Goal: Information Seeking & Learning: Learn about a topic

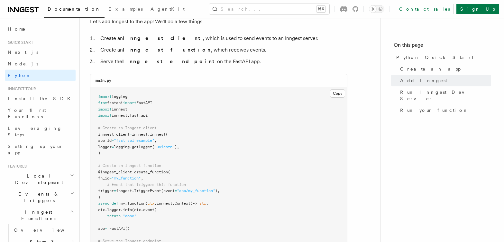
scroll to position [404, 0]
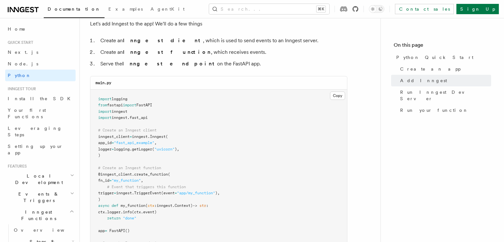
click at [358, 9] on icon at bounding box center [356, 9] width 6 height 6
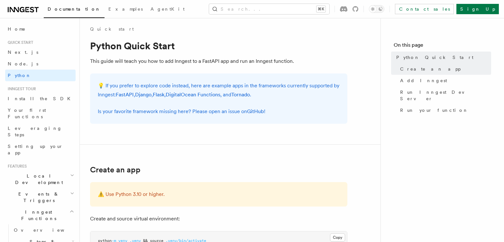
scroll to position [3, 0]
click at [41, 75] on link "Python" at bounding box center [40, 76] width 70 height 12
click at [22, 30] on link "Home" at bounding box center [40, 29] width 70 height 12
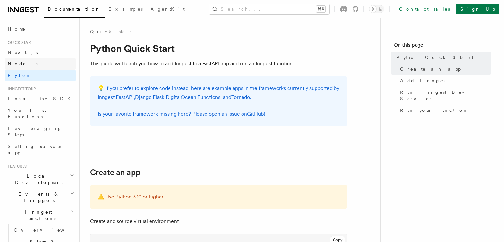
click at [29, 65] on link "Node.js" at bounding box center [40, 64] width 70 height 12
click at [256, 114] on link "GitHub" at bounding box center [255, 114] width 17 height 6
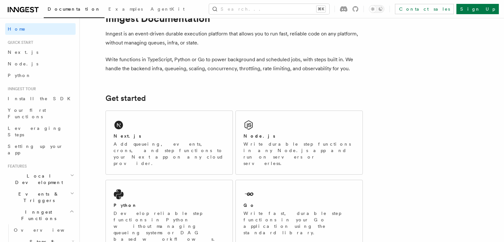
scroll to position [24, 0]
click at [254, 145] on p "Write durable step functions in any Node.js app and run on servers or serverles…" at bounding box center [299, 153] width 111 height 26
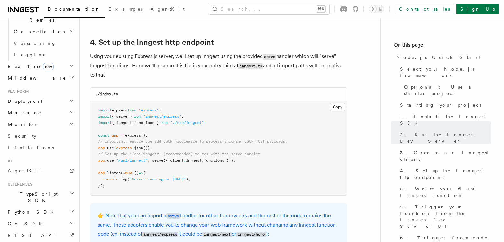
scroll to position [263, 0]
click at [21, 209] on span "Python SDK" at bounding box center [31, 212] width 52 height 6
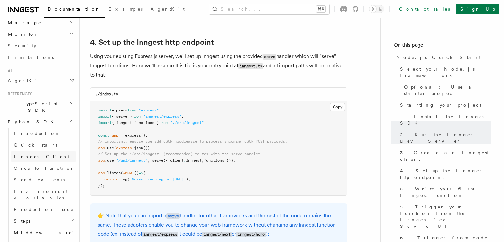
scroll to position [356, 0]
click at [23, 238] on span "Guides" at bounding box center [24, 241] width 26 height 6
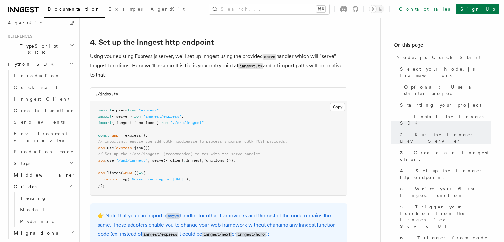
scroll to position [413, 0]
click at [28, 193] on span "Testing" at bounding box center [33, 195] width 27 height 5
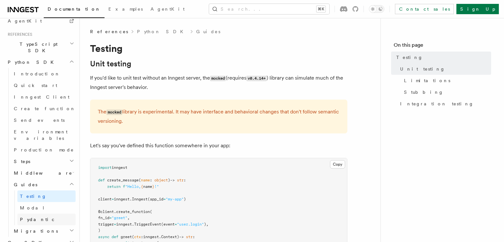
click at [31, 217] on span "Pydantic" at bounding box center [37, 219] width 35 height 5
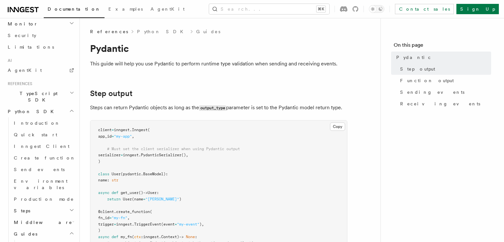
scroll to position [363, 0]
click at [27, 121] on span "Introduction" at bounding box center [37, 123] width 46 height 5
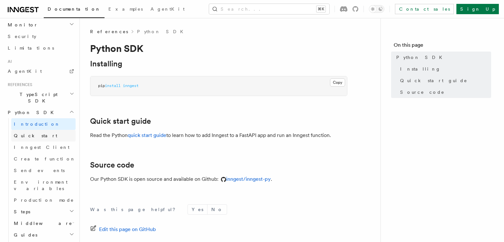
click at [28, 133] on span "Quick start" at bounding box center [35, 135] width 43 height 5
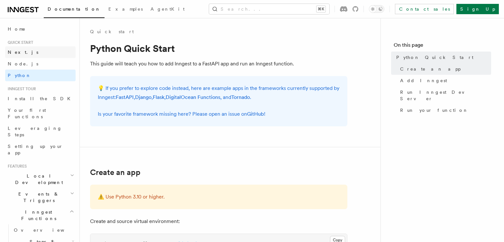
click at [24, 54] on link "Next.js" at bounding box center [40, 52] width 70 height 12
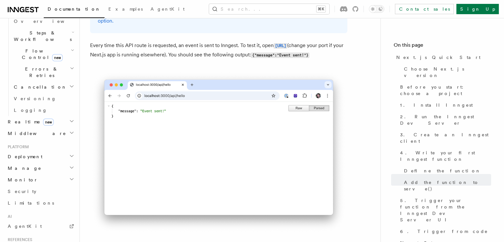
scroll to position [273, 0]
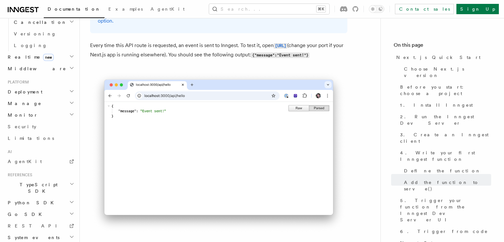
click at [34, 181] on span "TypeScript SDK" at bounding box center [37, 187] width 64 height 13
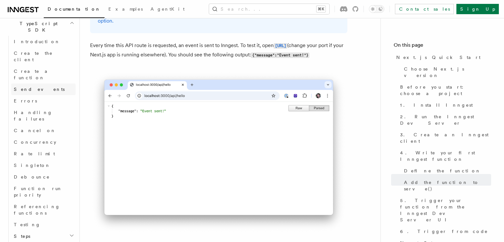
scroll to position [434, 0]
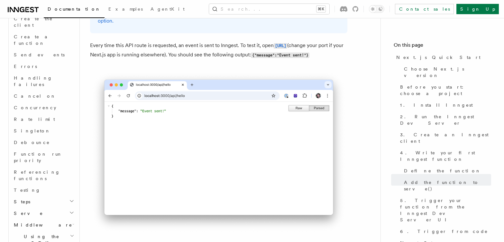
scroll to position [540, 0]
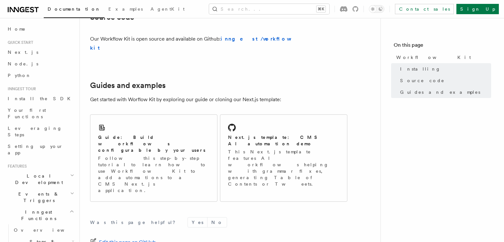
scroll to position [442, 0]
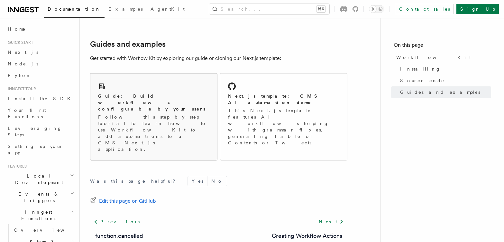
click at [173, 114] on p "Follow this step-by-step tutorial to learn how to use Workflow Kit to add autom…" at bounding box center [153, 133] width 111 height 39
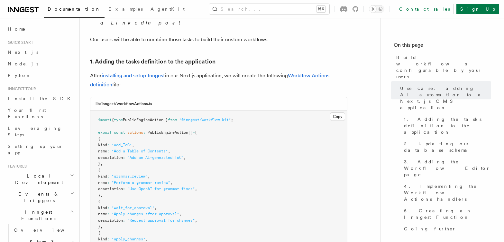
scroll to position [663, 0]
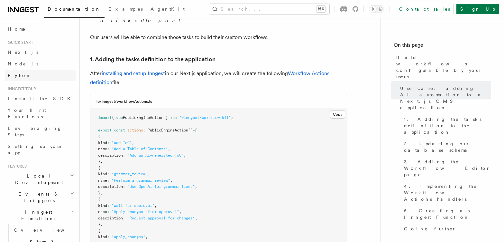
click at [21, 76] on span "Python" at bounding box center [19, 75] width 23 height 5
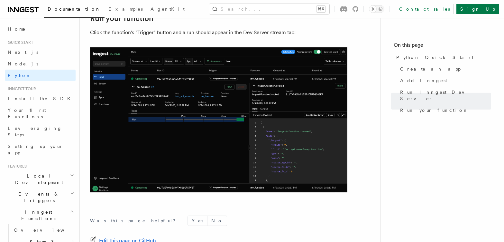
scroll to position [1386, 0]
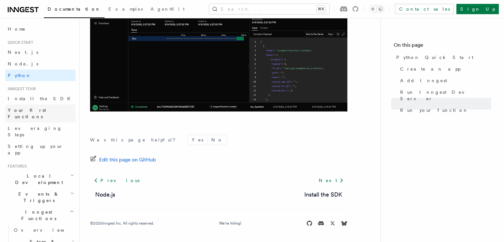
click at [30, 109] on span "Your first Functions" at bounding box center [27, 113] width 38 height 12
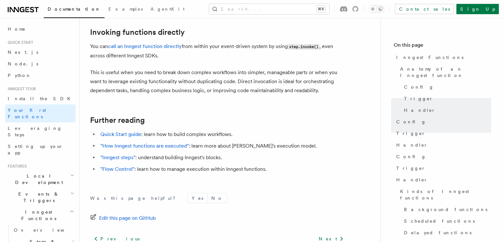
scroll to position [1306, 0]
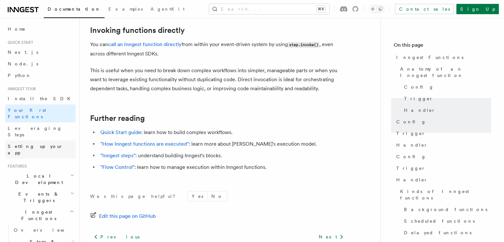
click at [34, 144] on span "Setting up your app" at bounding box center [35, 150] width 55 height 12
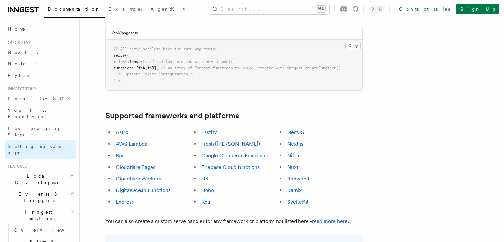
scroll to position [315, 0]
click at [333, 217] on link "read more here" at bounding box center [330, 220] width 36 height 6
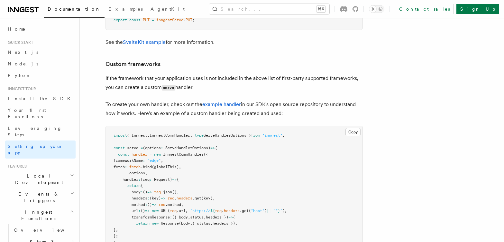
scroll to position [5151, 0]
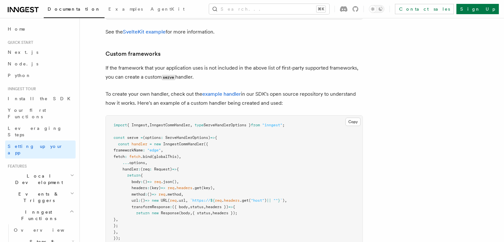
click at [210, 63] on p "If the framework that your application uses is not included in the above list o…" at bounding box center [234, 72] width 257 height 18
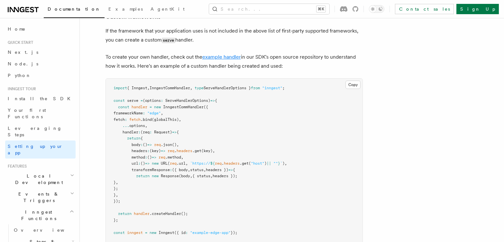
scroll to position [5186, 0]
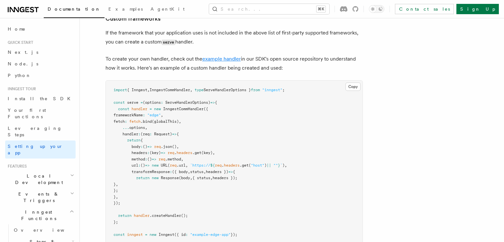
click at [234, 56] on link "example handler" at bounding box center [221, 59] width 39 height 6
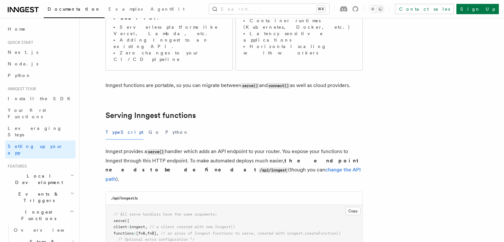
scroll to position [150, 0]
click at [165, 124] on button "Python" at bounding box center [176, 131] width 23 height 14
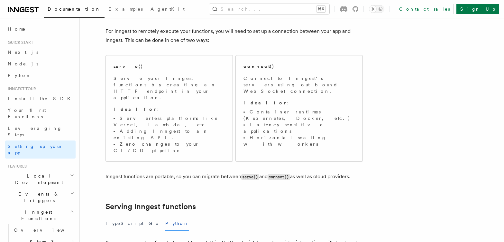
scroll to position [63, 0]
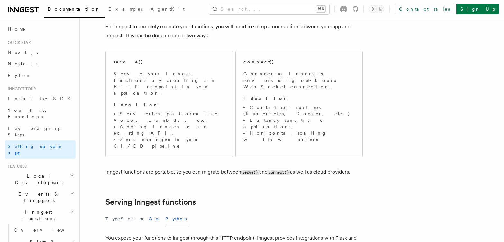
click at [149, 211] on button "Go" at bounding box center [155, 218] width 12 height 14
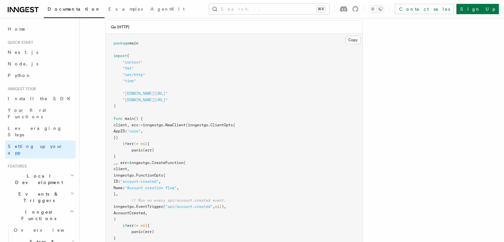
scroll to position [241, 0]
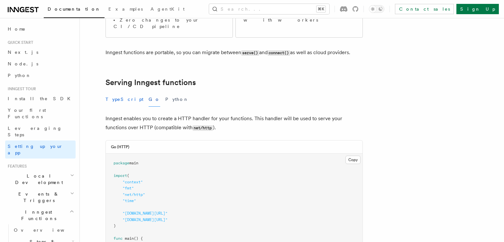
click at [119, 92] on button "TypeScript" at bounding box center [125, 99] width 38 height 14
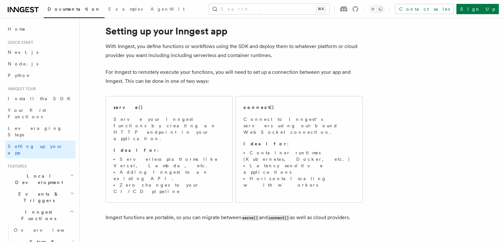
scroll to position [16, 0]
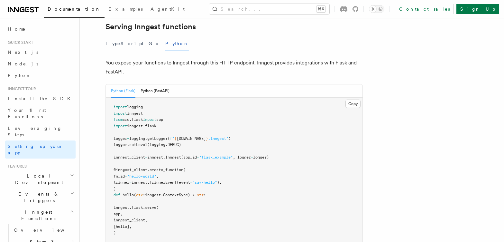
scroll to position [239, 0]
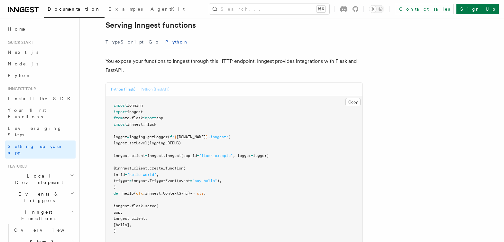
click at [152, 83] on button "Python (FastAPI)" at bounding box center [155, 89] width 29 height 13
